Goal: Navigation & Orientation: Find specific page/section

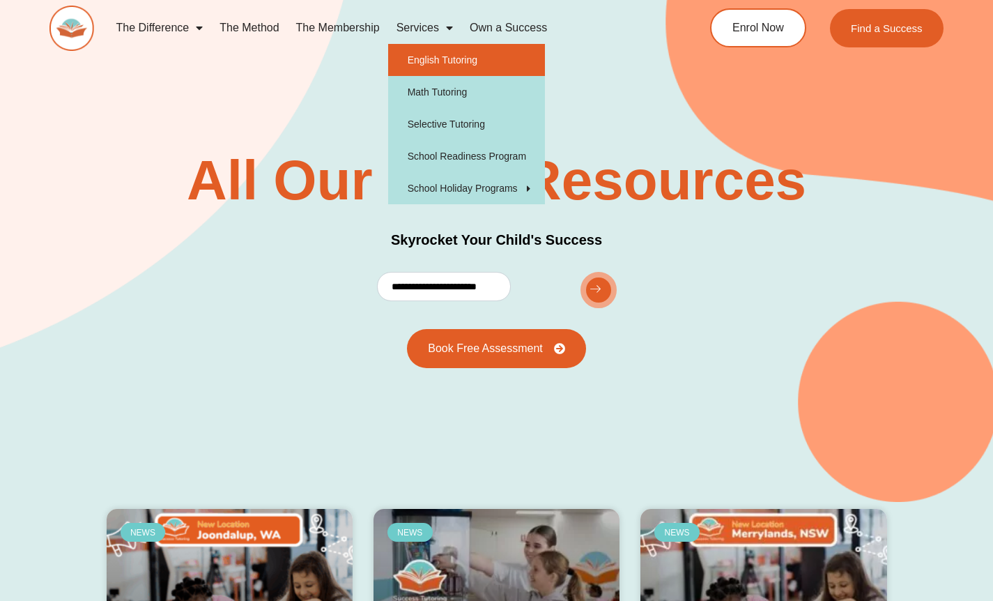
click at [443, 52] on link "English Tutoring" at bounding box center [466, 60] width 157 height 32
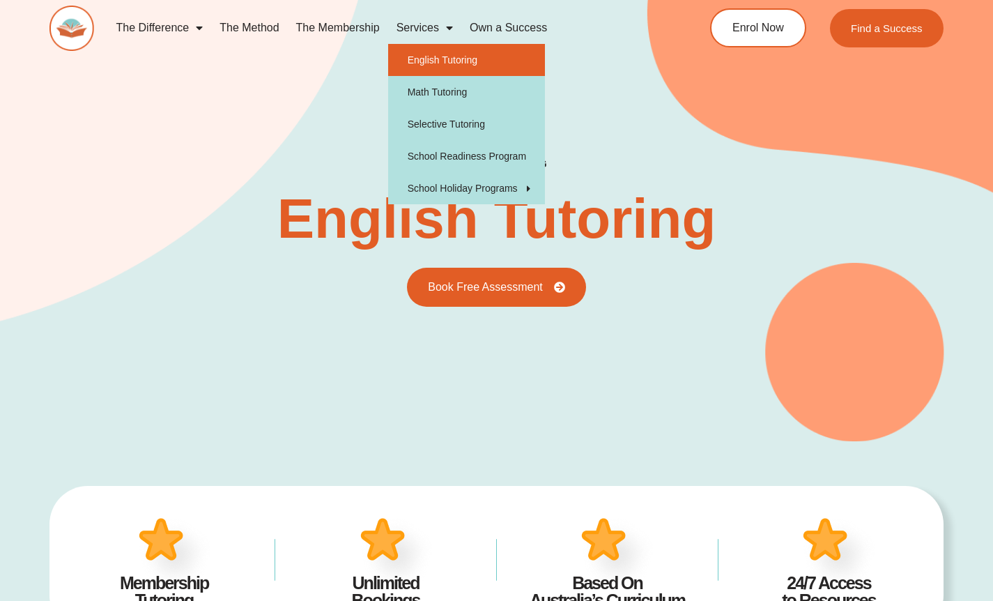
click at [415, 27] on link "Services" at bounding box center [424, 28] width 73 height 32
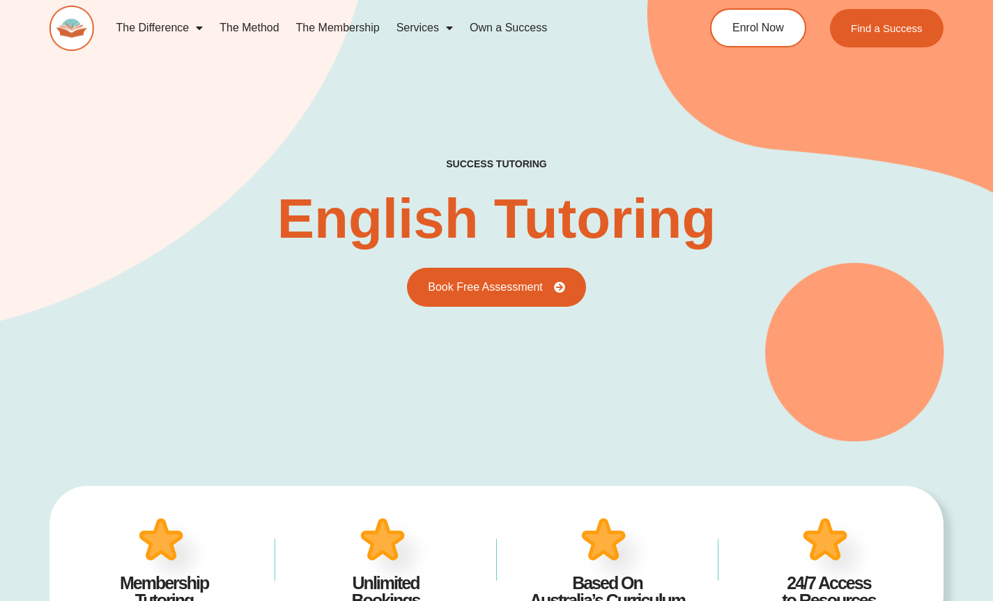
click at [411, 26] on link "Services" at bounding box center [424, 28] width 73 height 32
